Goal: Navigation & Orientation: Understand site structure

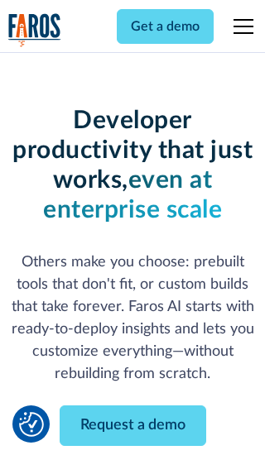
scroll to position [198, 0]
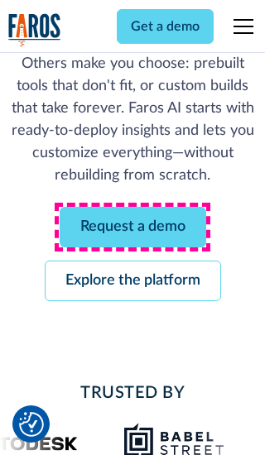
click at [132, 227] on link "Request a demo" at bounding box center [133, 227] width 146 height 41
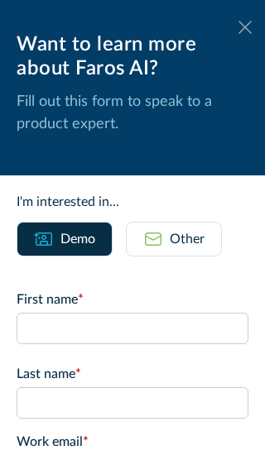
click at [245, 27] on icon at bounding box center [244, 27] width 13 height 12
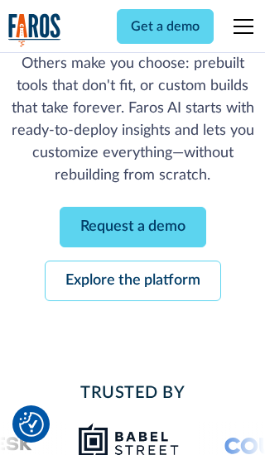
scroll to position [252, 0]
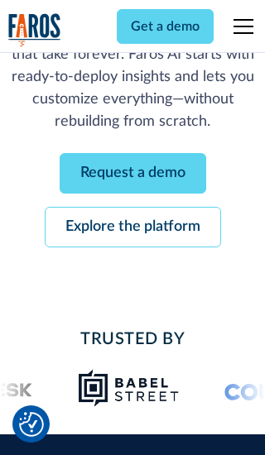
click at [132, 227] on link "Explore the platform" at bounding box center [133, 227] width 176 height 41
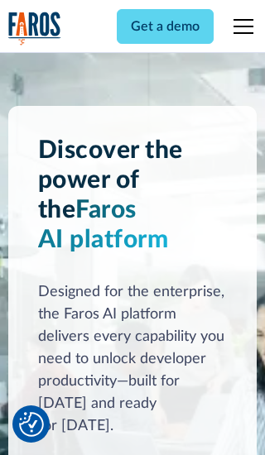
scroll to position [12420, 0]
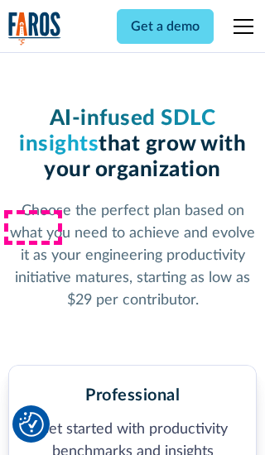
scroll to position [2562, 0]
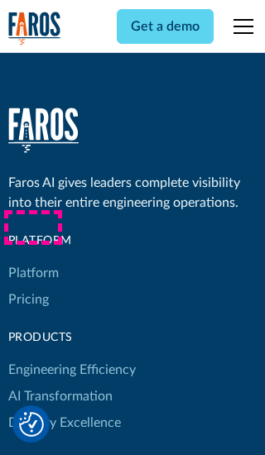
click at [32, 260] on link "Platform" at bounding box center [33, 273] width 50 height 26
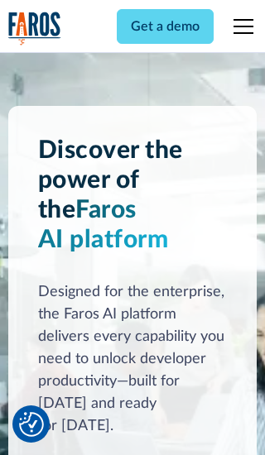
scroll to position [12950, 0]
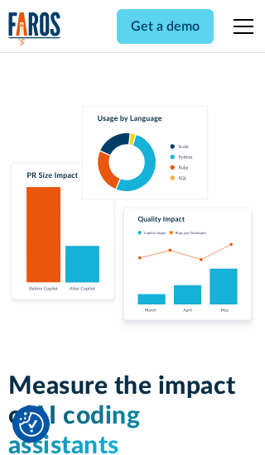
scroll to position [10221, 0]
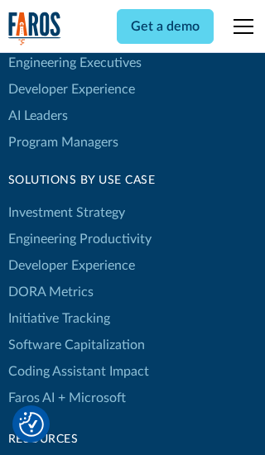
click at [50, 279] on link "DORA Metrics" at bounding box center [50, 292] width 85 height 26
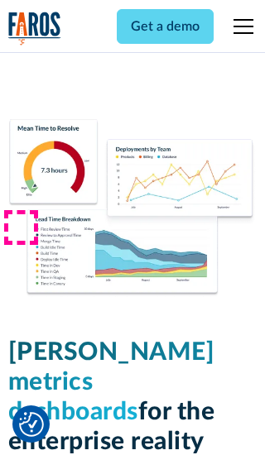
scroll to position [7214, 0]
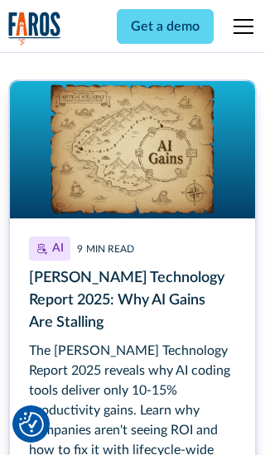
scroll to position [7485, 0]
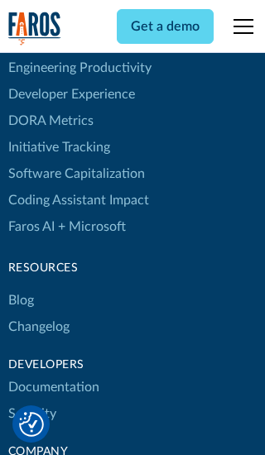
click at [38, 313] on link "Changelog" at bounding box center [38, 326] width 61 height 26
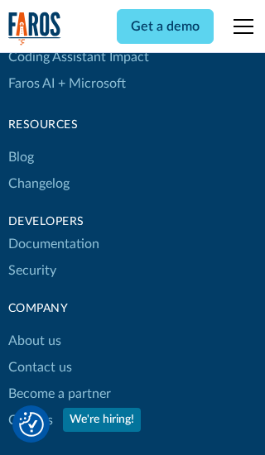
scroll to position [19971, 0]
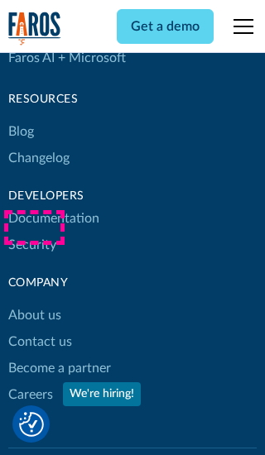
click at [34, 302] on link "About us" at bounding box center [34, 315] width 53 height 26
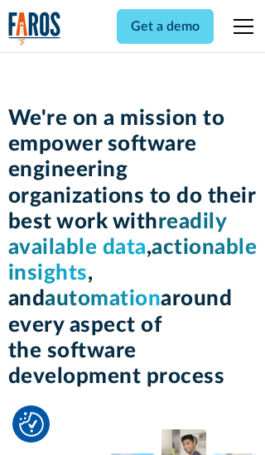
scroll to position [5702, 0]
